Goal: Task Accomplishment & Management: Manage account settings

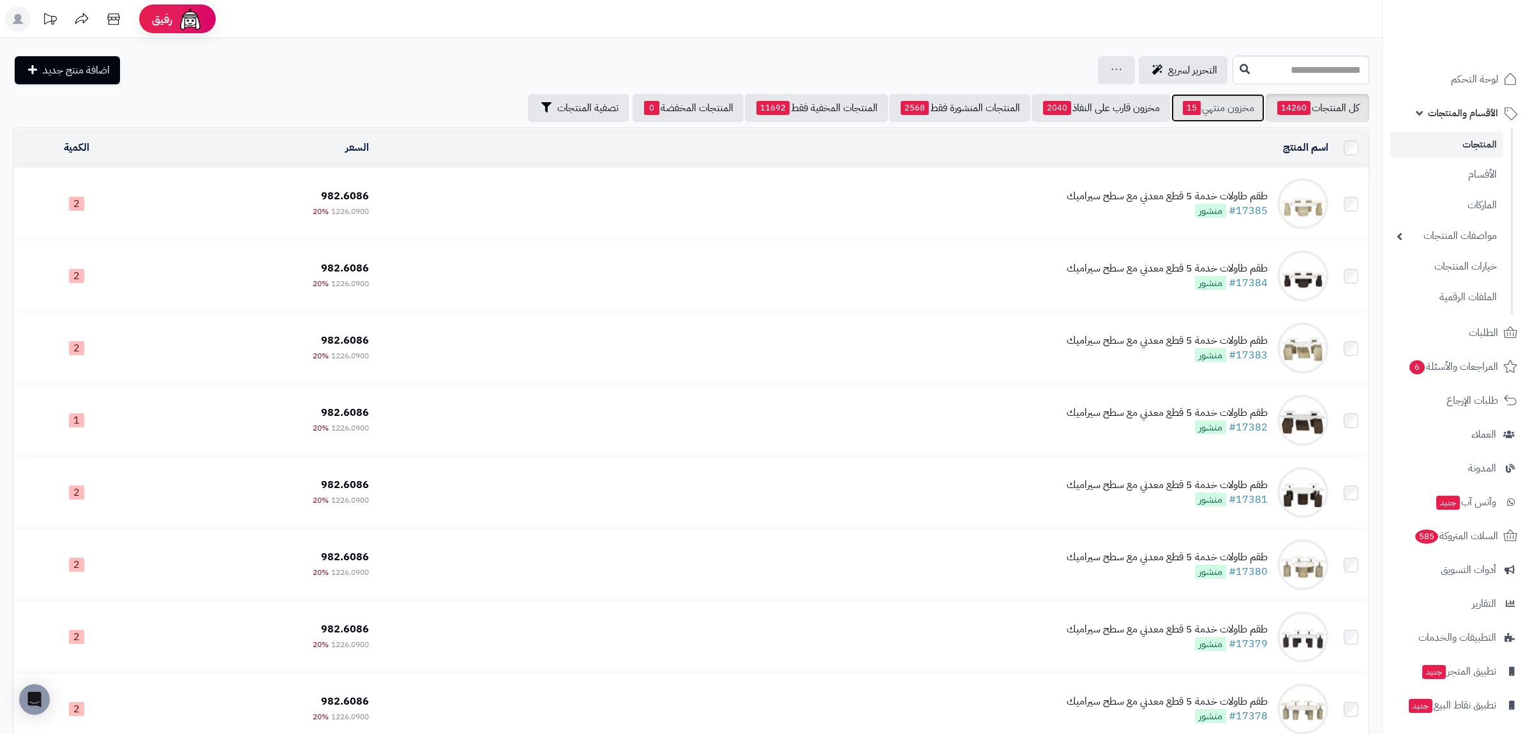
click at [1207, 112] on link "مخزون منتهي 15" at bounding box center [1218, 108] width 93 height 28
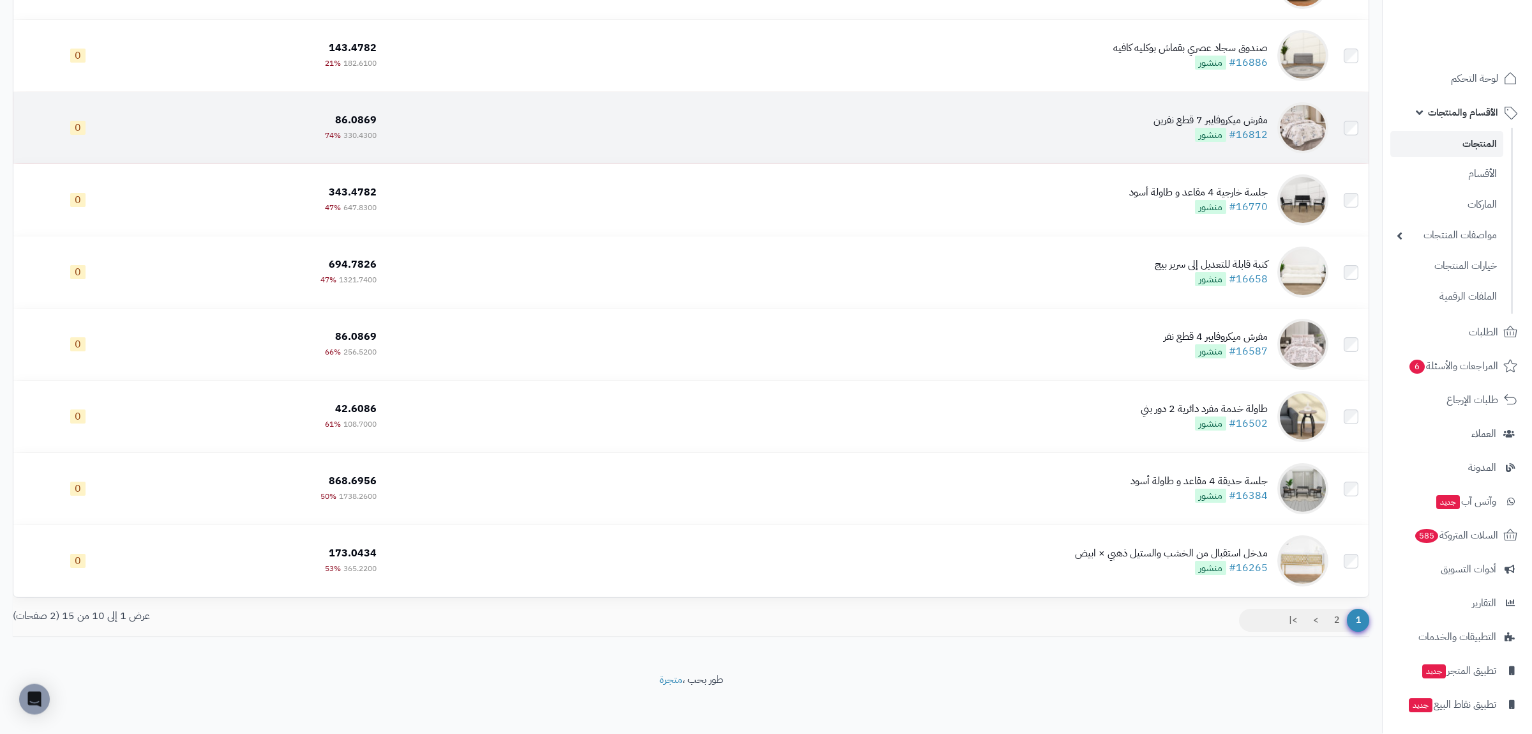
scroll to position [298, 0]
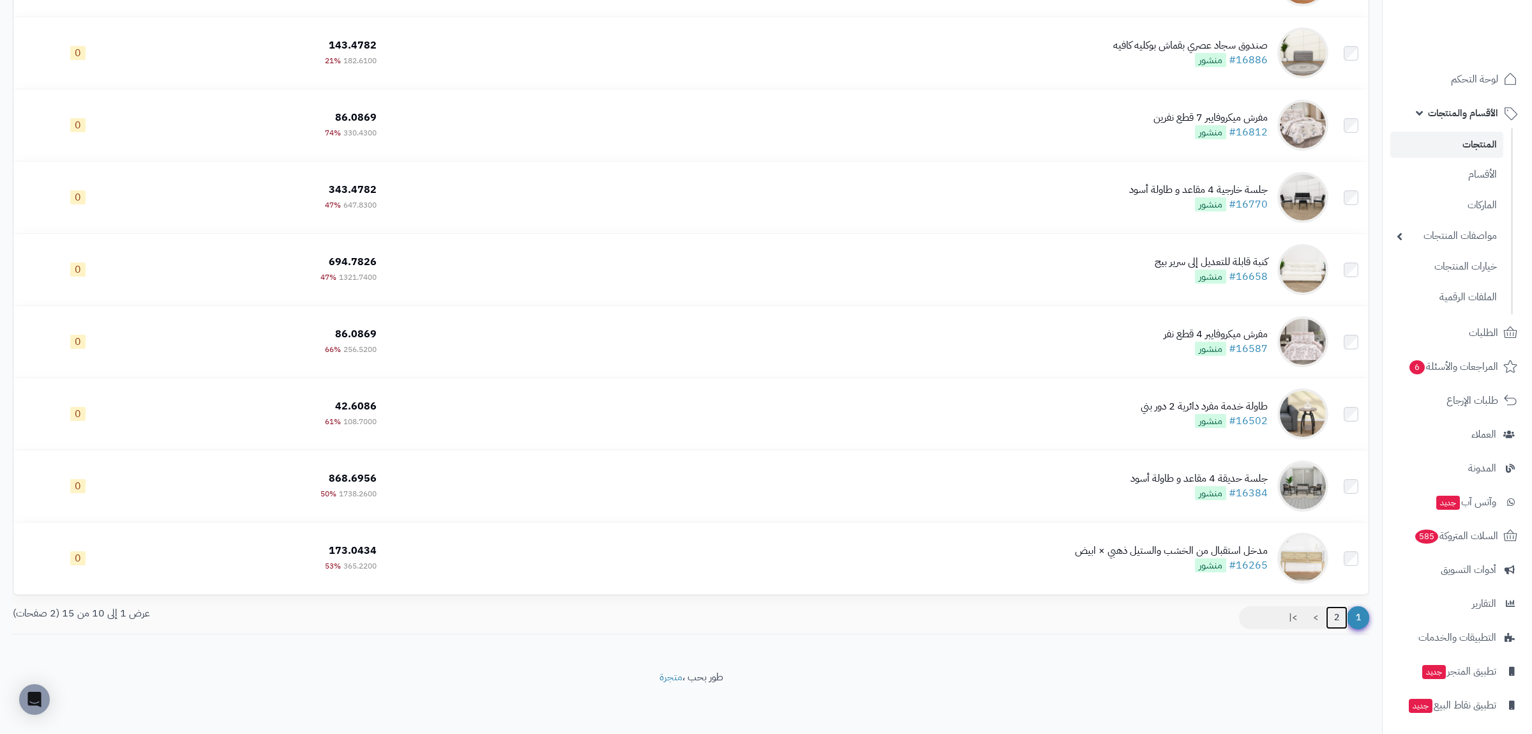
click at [1331, 618] on link "2" at bounding box center [1337, 617] width 22 height 23
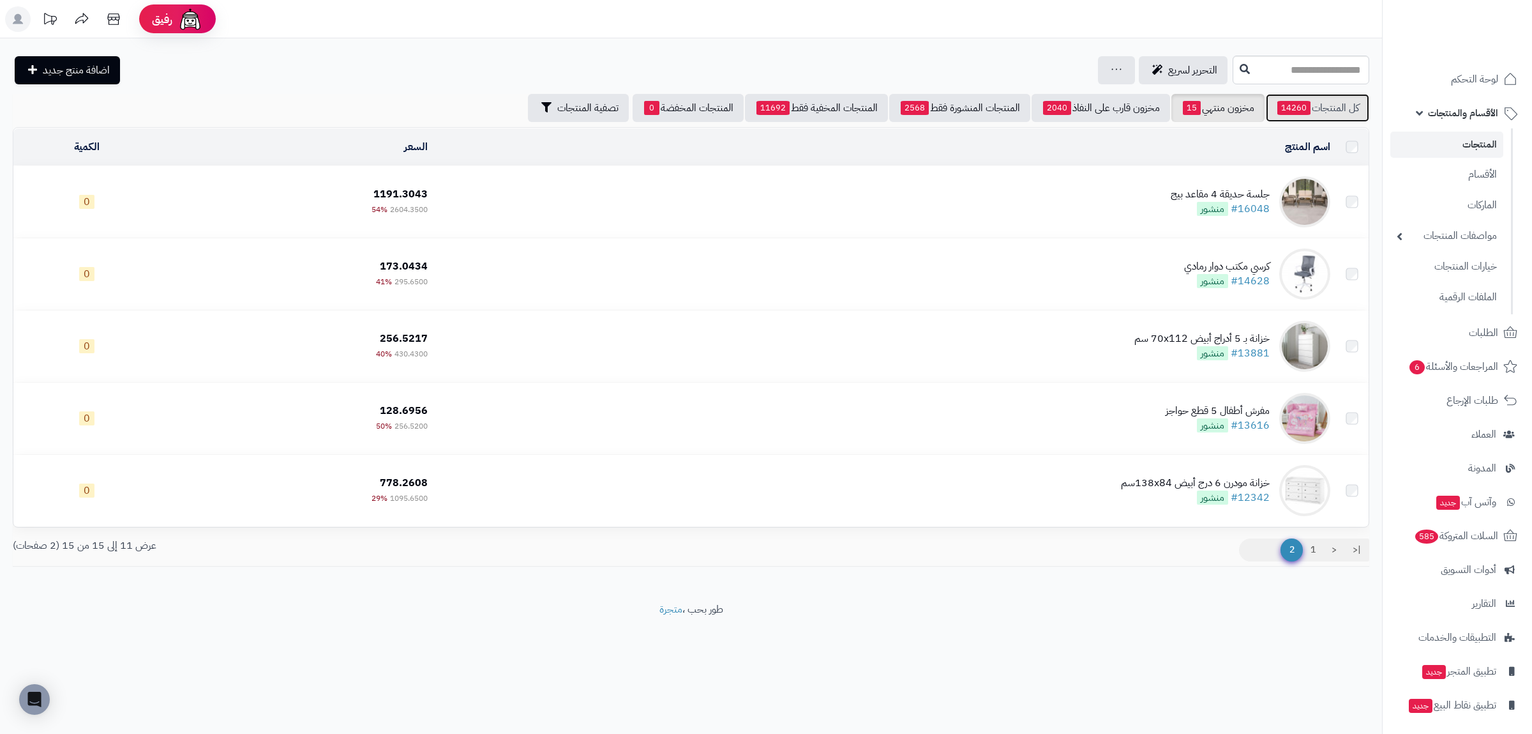
click at [1325, 102] on link "كل المنتجات 14260" at bounding box center [1317, 108] width 103 height 28
